Goal: Find specific page/section: Find specific page/section

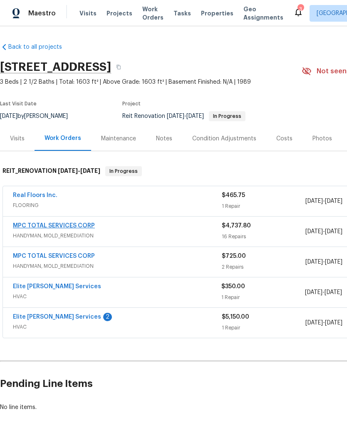
click at [77, 227] on link "MPC TOTAL SERVICES CORP" at bounding box center [54, 226] width 82 height 6
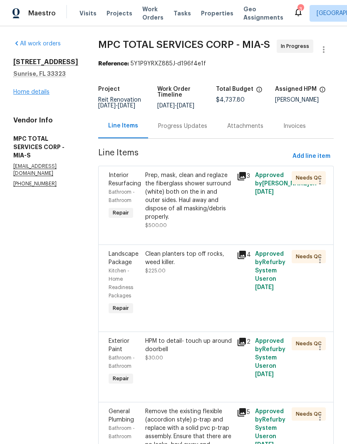
click at [40, 93] on link "Home details" at bounding box center [31, 92] width 36 height 6
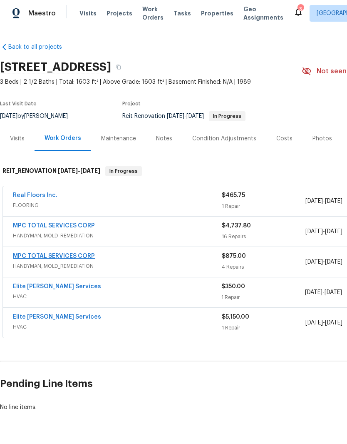
click at [30, 258] on link "MPC TOTAL SERVICES CORP" at bounding box center [54, 256] width 82 height 6
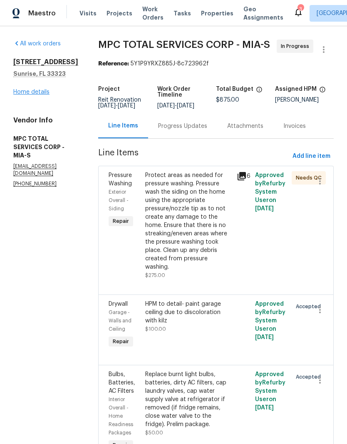
click at [32, 92] on link "Home details" at bounding box center [31, 92] width 36 height 6
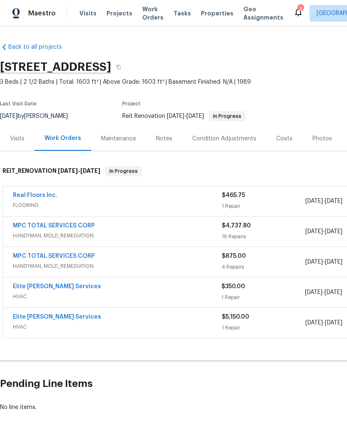
click at [115, 6] on div "Visits Projects Work Orders Tasks Properties Geo Assignments" at bounding box center [186, 13] width 214 height 17
click at [118, 10] on span "Projects" at bounding box center [120, 13] width 26 height 8
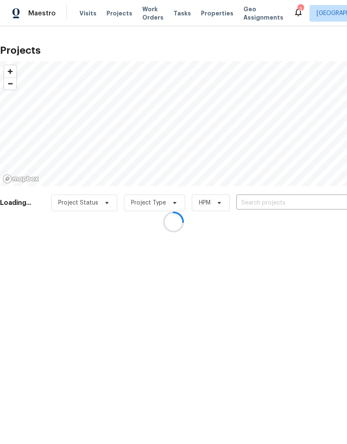
click at [286, 198] on div at bounding box center [173, 222] width 347 height 444
click at [308, 198] on div at bounding box center [173, 222] width 347 height 444
click at [283, 199] on div at bounding box center [173, 222] width 347 height 444
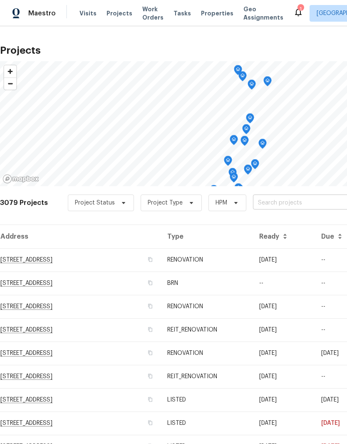
click at [287, 202] on input "text" at bounding box center [300, 202] width 95 height 13
type input "4201"
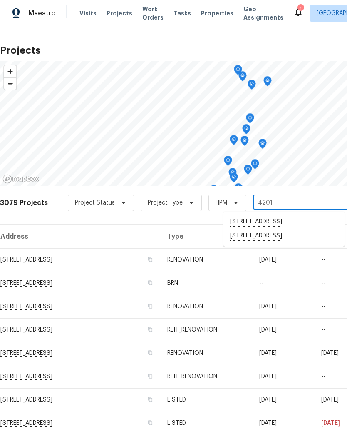
click at [321, 235] on li "[STREET_ADDRESS]" at bounding box center [283, 236] width 121 height 14
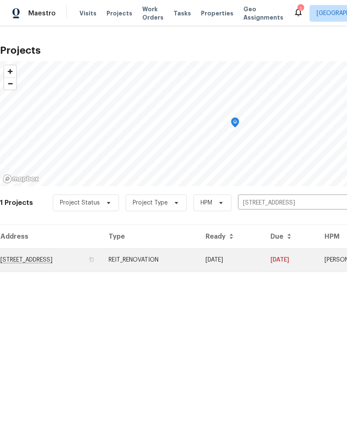
click at [27, 251] on td "[STREET_ADDRESS]" at bounding box center [51, 259] width 102 height 23
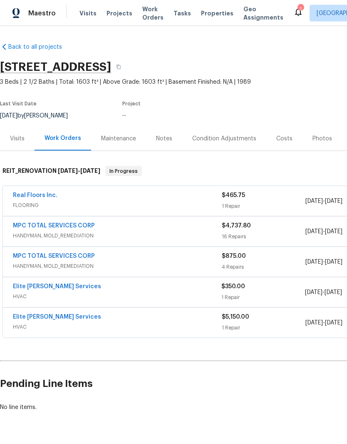
scroll to position [24, 0]
click at [20, 223] on link "MPC TOTAL SERVICES CORP" at bounding box center [54, 226] width 82 height 6
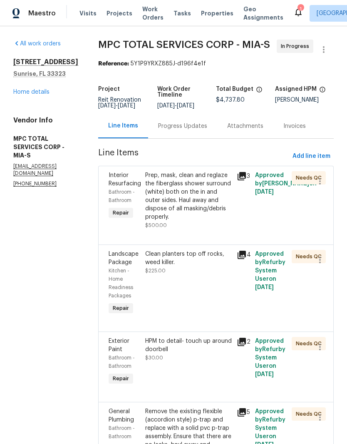
click at [27, 85] on div "[STREET_ADDRESS] Home details" at bounding box center [45, 77] width 65 height 38
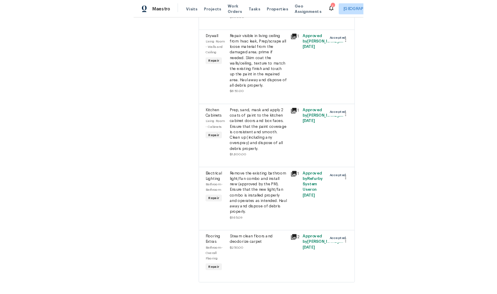
scroll to position [1481, 0]
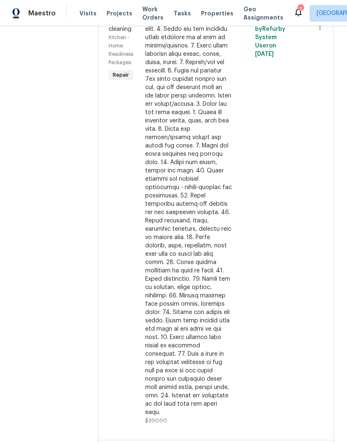
scroll to position [0, 0]
